Goal: Obtain resource: Obtain resource

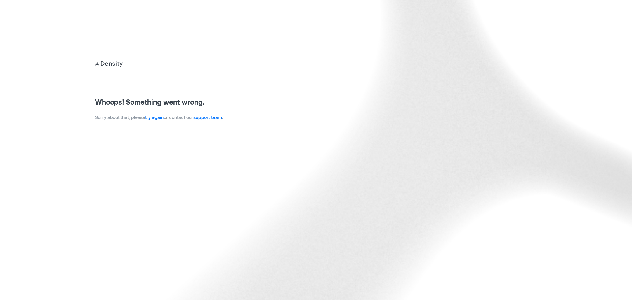
click at [160, 117] on link "try again" at bounding box center [154, 117] width 18 height 6
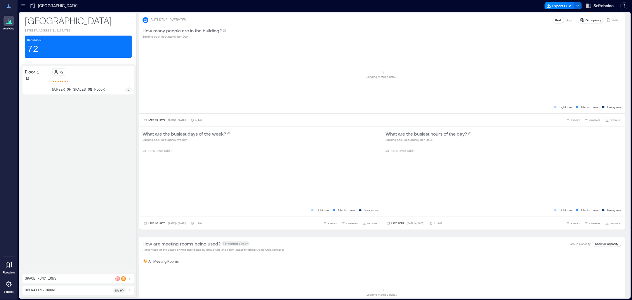
click at [21, 6] on icon at bounding box center [23, 6] width 6 height 6
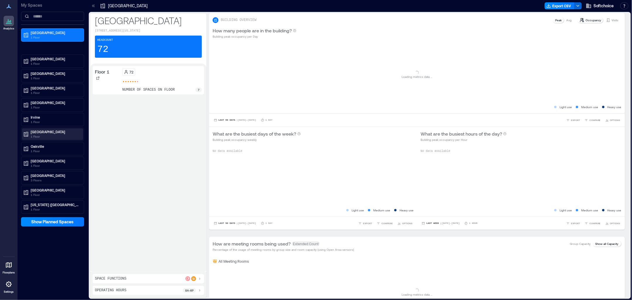
click at [34, 134] on p "Montreal" at bounding box center [55, 132] width 49 height 5
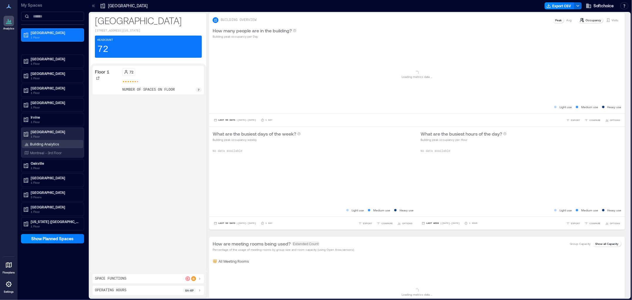
click at [39, 145] on p "Building Analytics" at bounding box center [44, 144] width 29 height 5
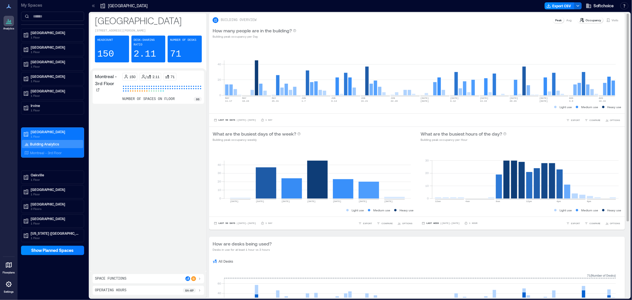
click at [438, 255] on div "How are desks being used? Desks in use for at least 1 hour vs 3 hours" at bounding box center [417, 246] width 416 height 19
click at [363, 224] on span "EXPORT" at bounding box center [367, 224] width 9 height 4
click at [367, 208] on span "IMAGE" at bounding box center [367, 208] width 8 height 4
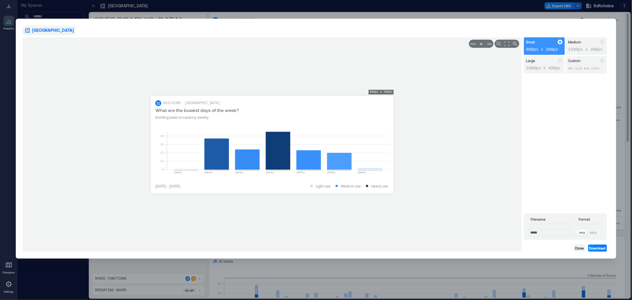
click at [550, 221] on p "Filename" at bounding box center [549, 220] width 43 height 7
click at [582, 44] on div "Medium" at bounding box center [586, 42] width 36 height 5
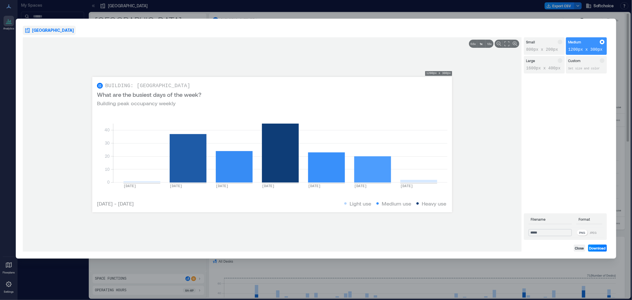
click at [535, 233] on input "*****" at bounding box center [549, 232] width 43 height 7
click at [596, 233] on p "JPEG" at bounding box center [593, 233] width 7 height 5
click at [599, 249] on span "Download" at bounding box center [597, 248] width 16 height 5
click at [614, 42] on div "**********" at bounding box center [316, 139] width 600 height 240
click at [39, 10] on div "**********" at bounding box center [316, 150] width 632 height 300
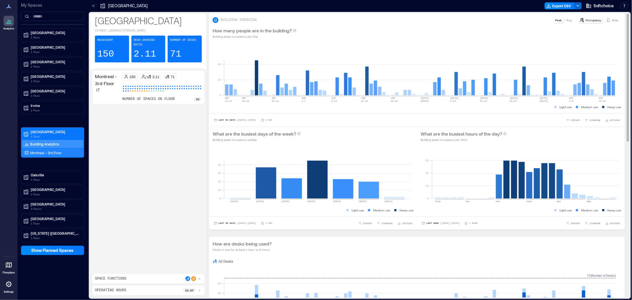
click at [43, 153] on p "Montreal - 3rd Floor" at bounding box center [46, 153] width 32 height 5
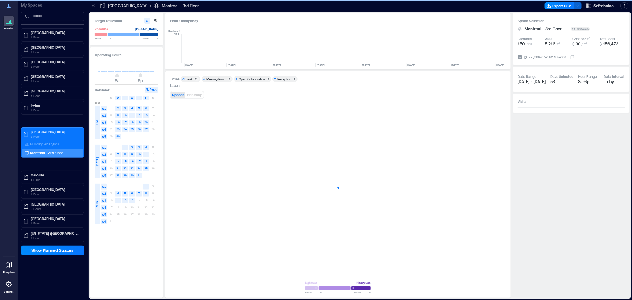
scroll to position [0, 408]
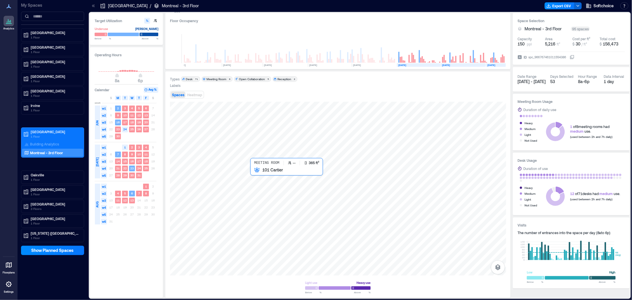
click at [259, 181] on div at bounding box center [338, 189] width 336 height 174
click at [332, 199] on div at bounding box center [338, 189] width 336 height 174
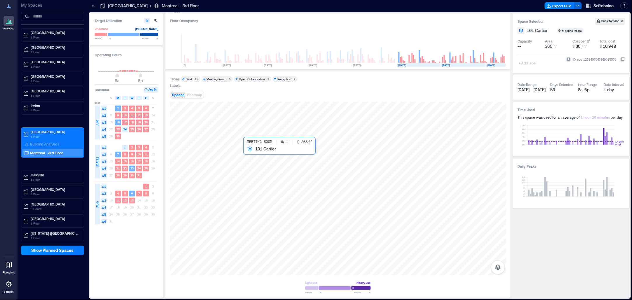
click at [282, 188] on div at bounding box center [338, 189] width 336 height 174
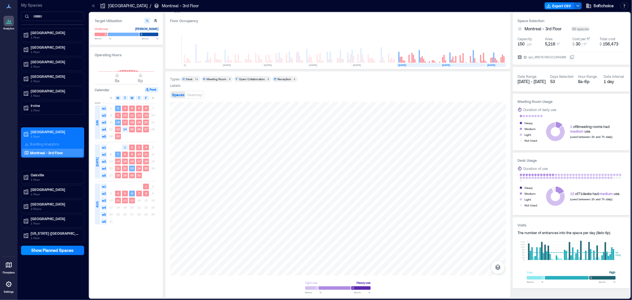
click at [175, 94] on span "Spaces" at bounding box center [178, 95] width 12 height 4
click at [303, 194] on div at bounding box center [338, 189] width 336 height 174
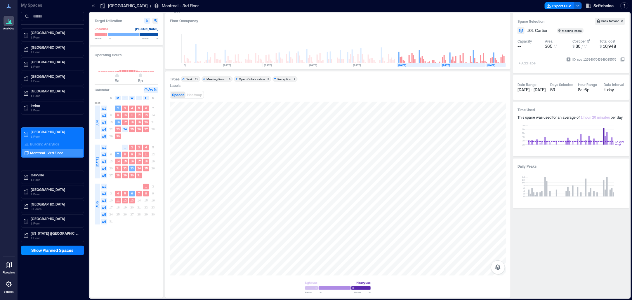
click at [154, 21] on icon "button" at bounding box center [156, 21] width 4 height 4
type input "**"
type input "***"
click at [399, 166] on div at bounding box center [338, 189] width 336 height 174
click at [247, 164] on div at bounding box center [338, 189] width 336 height 174
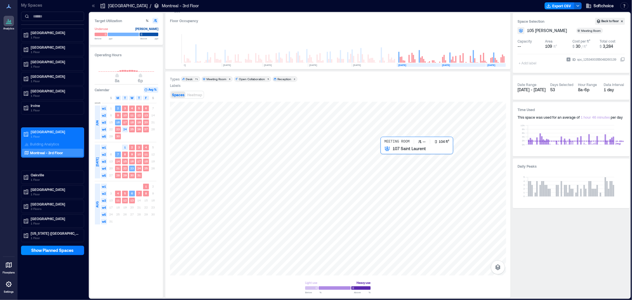
click at [398, 168] on div at bounding box center [338, 189] width 336 height 174
click at [250, 163] on div at bounding box center [338, 189] width 336 height 174
click at [255, 163] on div at bounding box center [338, 189] width 336 height 174
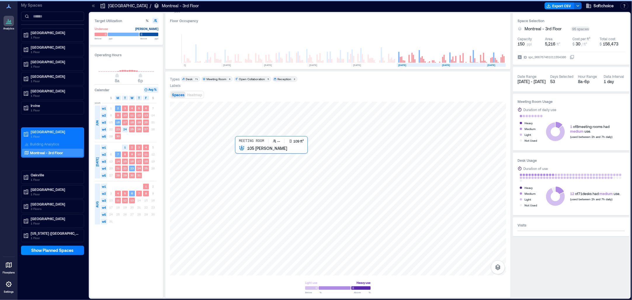
click at [253, 175] on div at bounding box center [338, 189] width 336 height 174
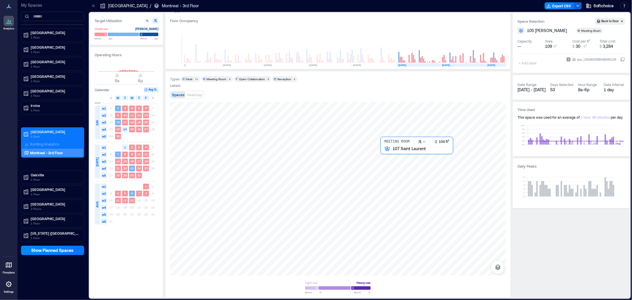
click at [387, 167] on div at bounding box center [338, 189] width 336 height 174
click at [44, 143] on p "Building Analytics" at bounding box center [44, 144] width 29 height 5
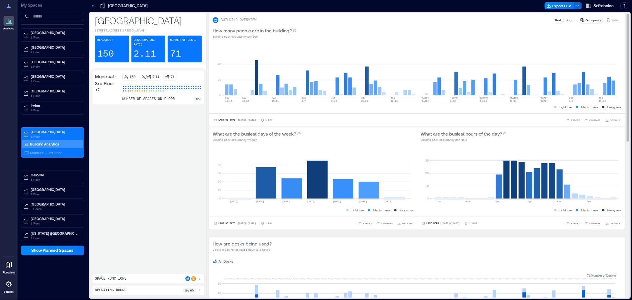
click at [572, 100] on text "3-9" at bounding box center [571, 101] width 4 height 3
click at [597, 90] on rect at bounding box center [419, 71] width 391 height 50
click at [605, 20] on div "Visits" at bounding box center [611, 20] width 17 height 6
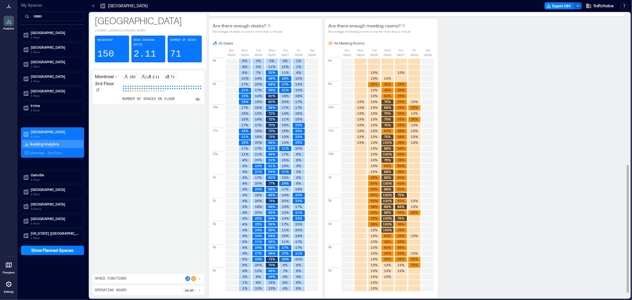
scroll to position [349, 0]
